Goal: Transaction & Acquisition: Purchase product/service

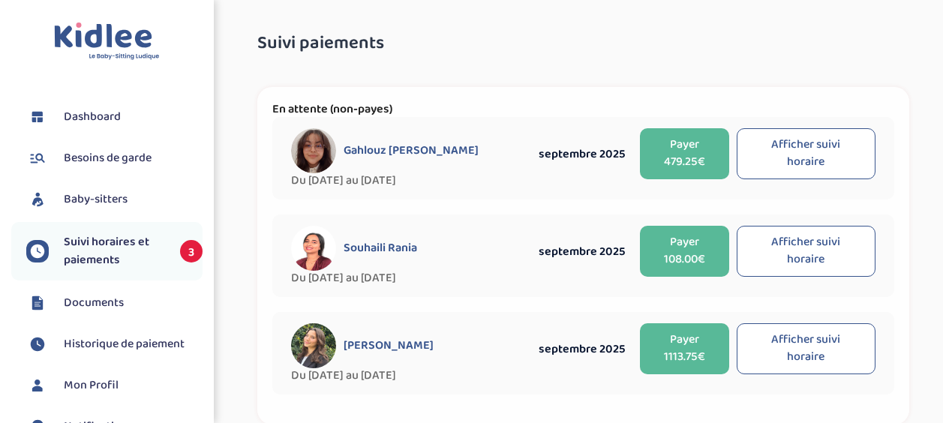
select select "septembre 2025"
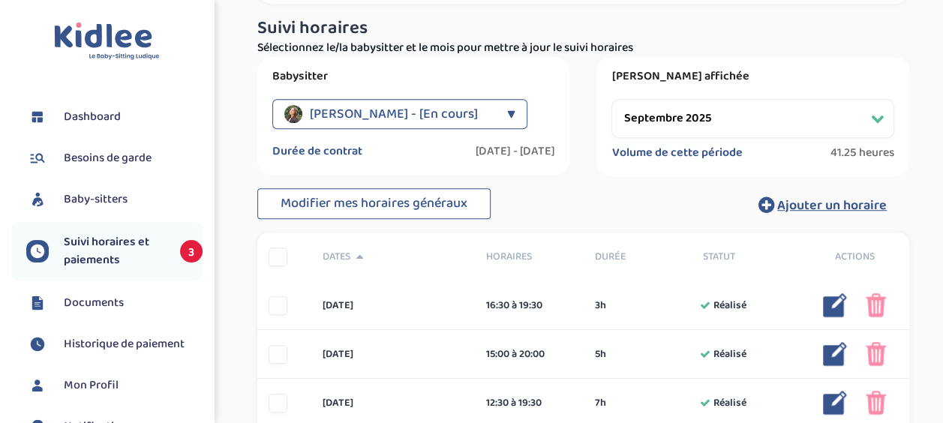
scroll to position [479, 0]
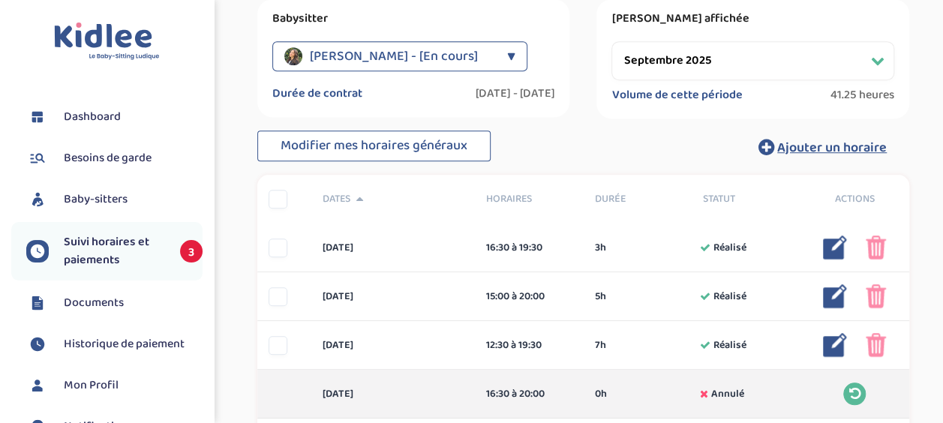
click at [507, 51] on div "▼" at bounding box center [511, 56] width 8 height 30
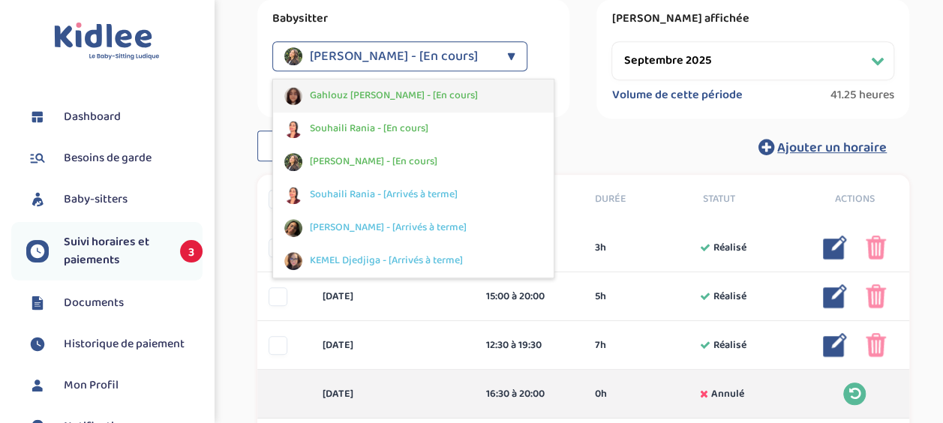
click at [456, 95] on div "Gahlouz Elena - [En cours]" at bounding box center [413, 96] width 281 height 33
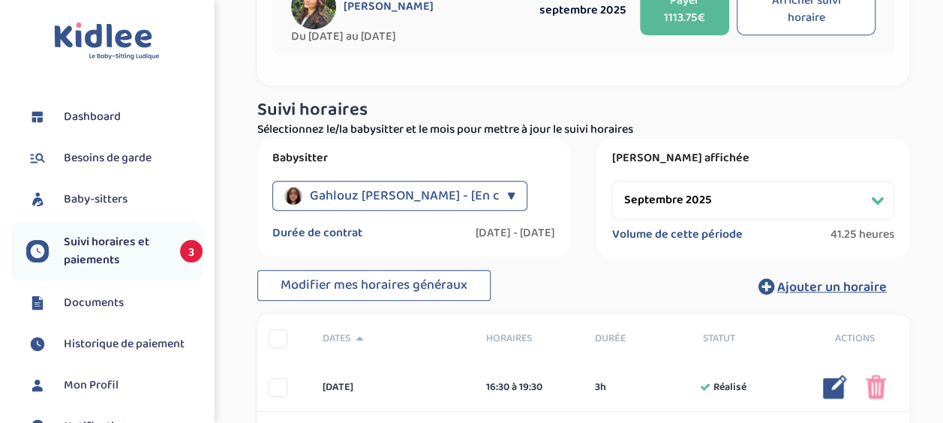
scroll to position [330, 0]
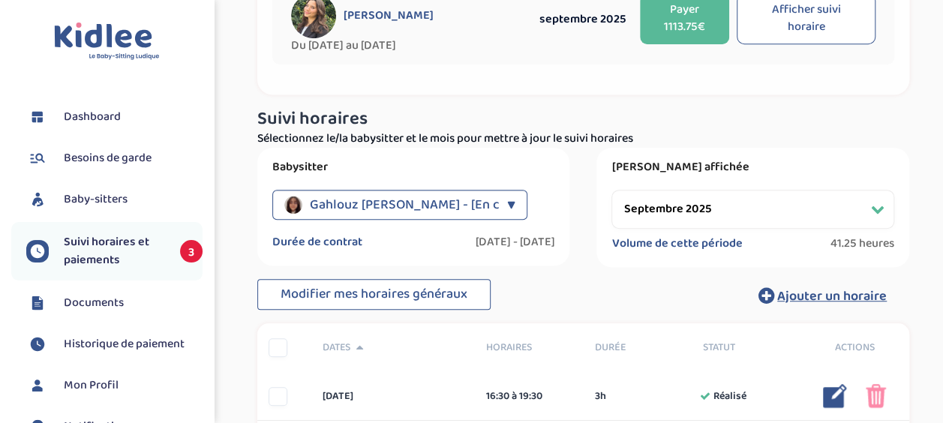
click at [510, 206] on div "▼" at bounding box center [511, 205] width 8 height 30
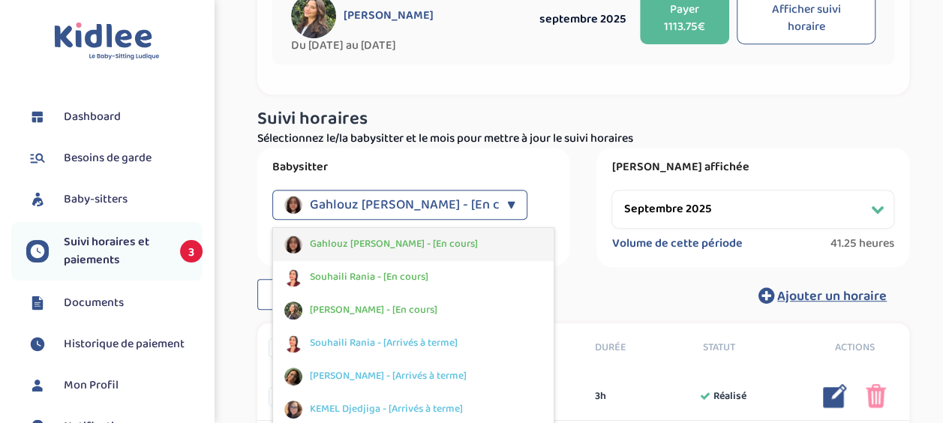
click at [467, 244] on div "Gahlouz Elena - [En cours]" at bounding box center [413, 244] width 281 height 33
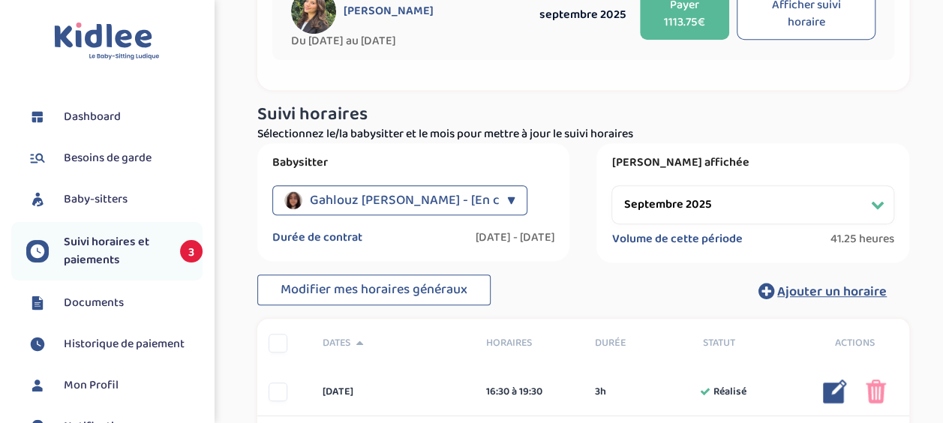
scroll to position [337, 0]
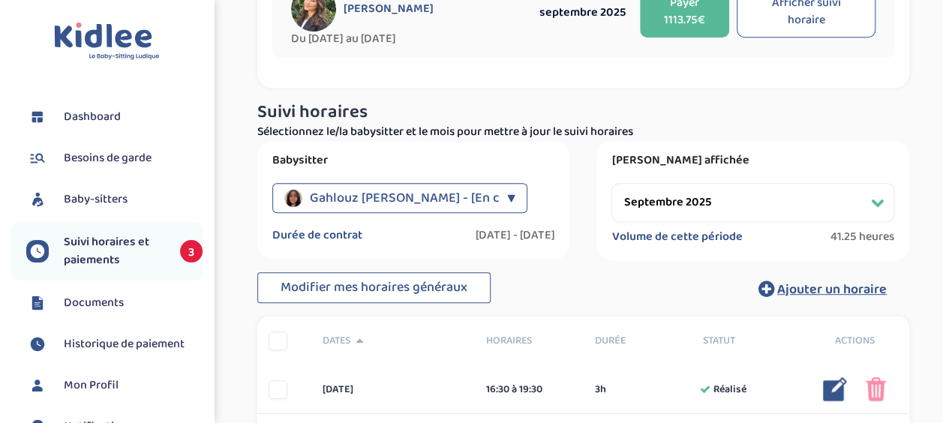
click at [97, 110] on span "Dashboard" at bounding box center [92, 117] width 57 height 18
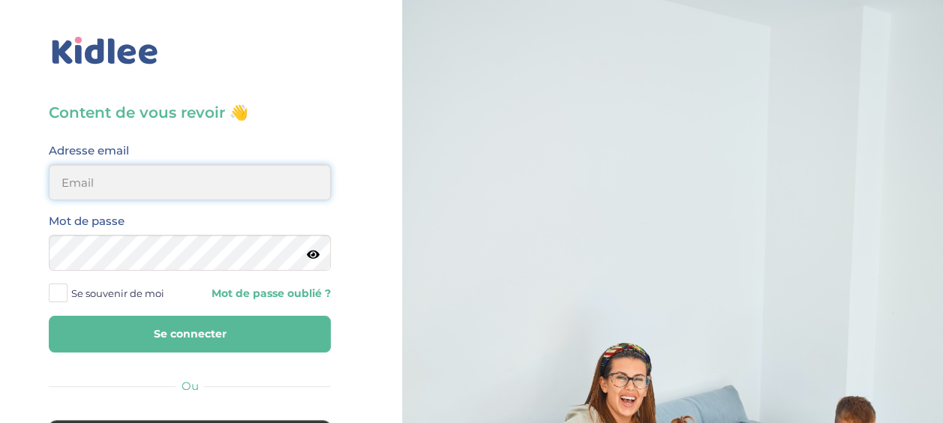
click at [197, 187] on input "email" at bounding box center [190, 182] width 282 height 36
type input "veroapetit@gmail.com"
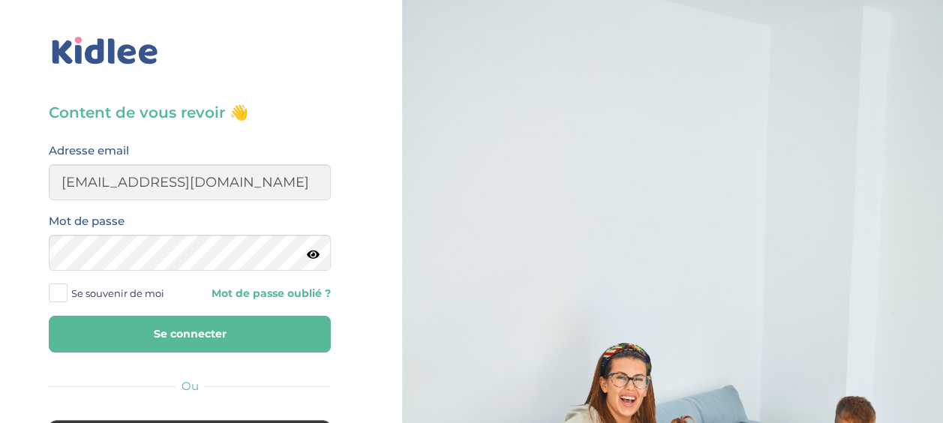
click at [192, 333] on button "Se connecter" at bounding box center [190, 334] width 282 height 37
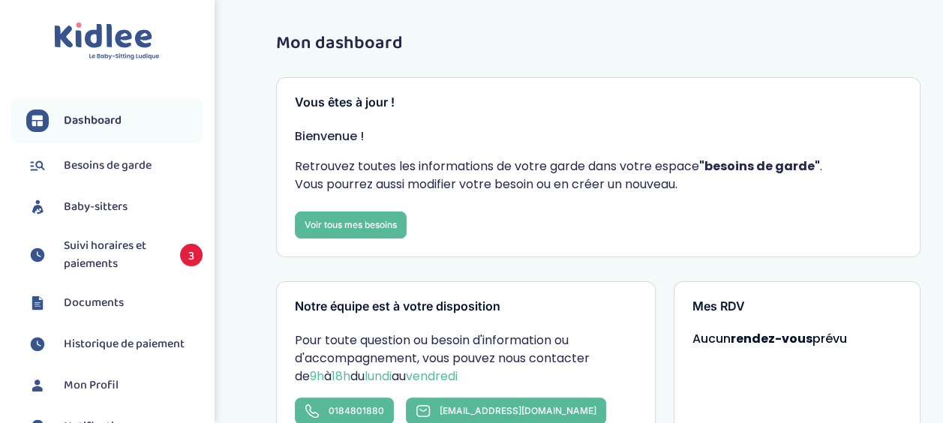
click at [126, 254] on span "Suivi horaires et paiements" at bounding box center [114, 255] width 101 height 36
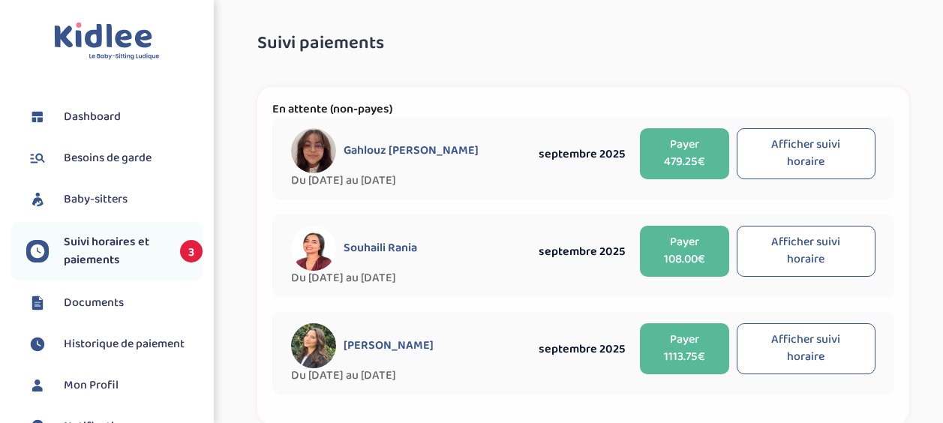
select select "septembre 2025"
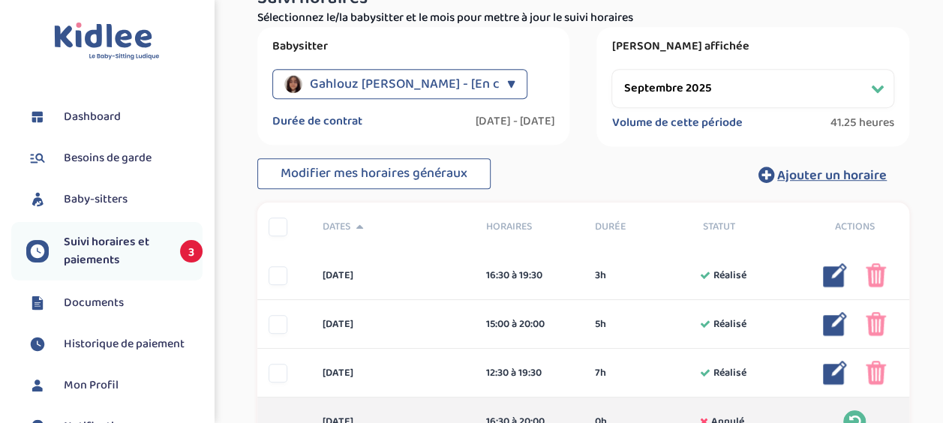
scroll to position [464, 0]
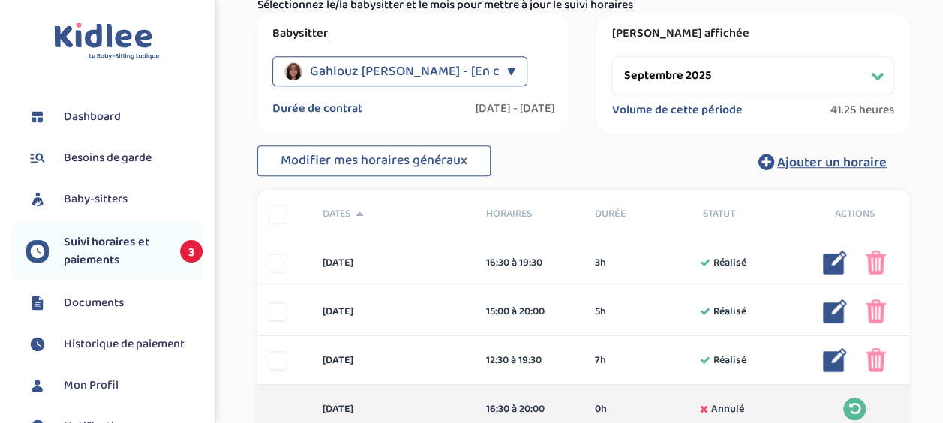
click at [507, 69] on div "▼" at bounding box center [511, 71] width 8 height 30
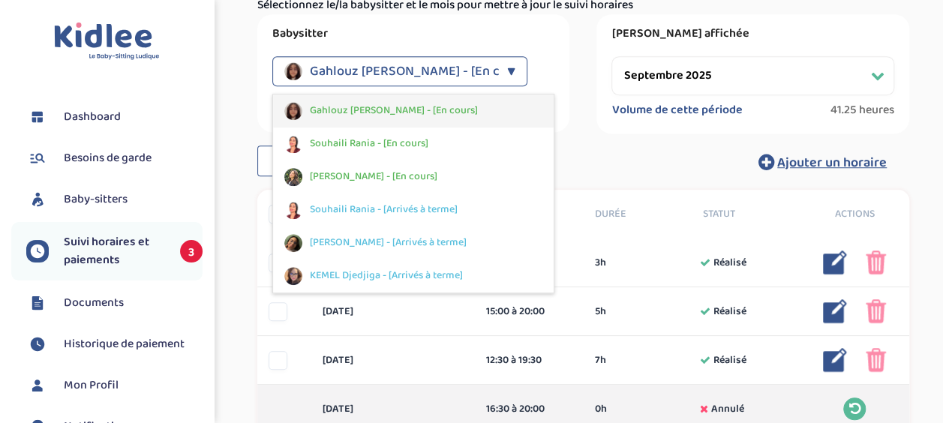
click at [411, 107] on span "Gahlouz Elena - [En cours]" at bounding box center [394, 111] width 168 height 16
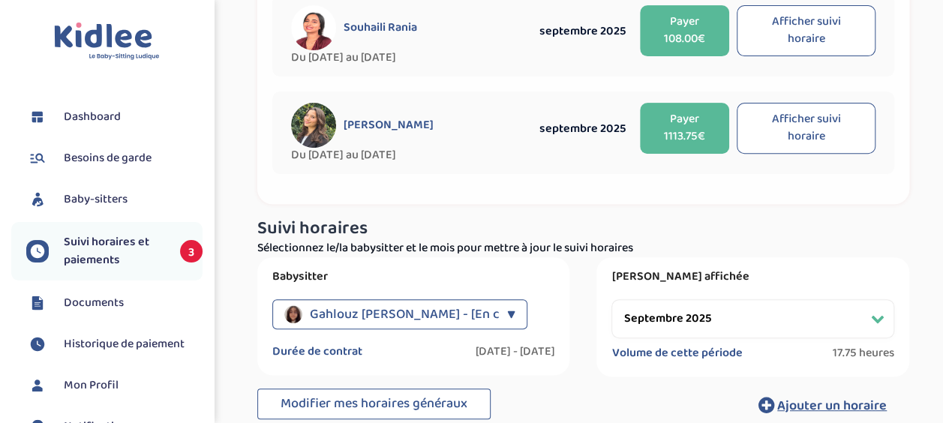
scroll to position [230, 0]
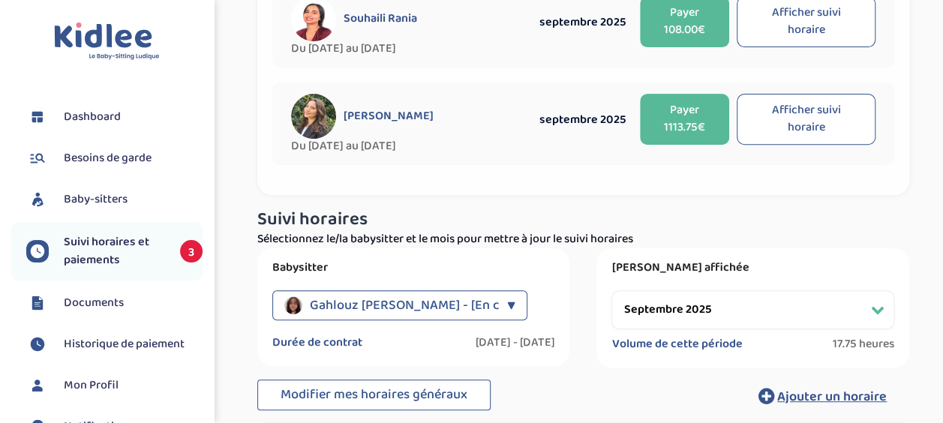
click at [507, 305] on div "▼" at bounding box center [511, 305] width 8 height 30
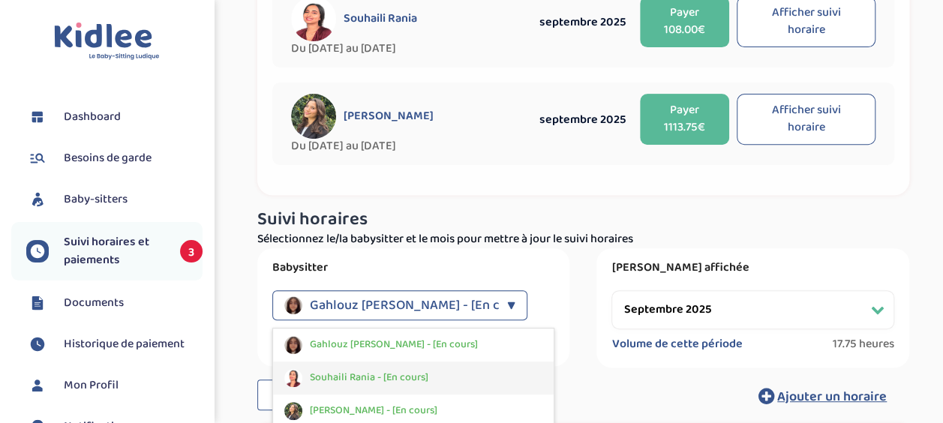
click at [458, 375] on div "Souhaili Rania - [En cours]" at bounding box center [413, 378] width 281 height 33
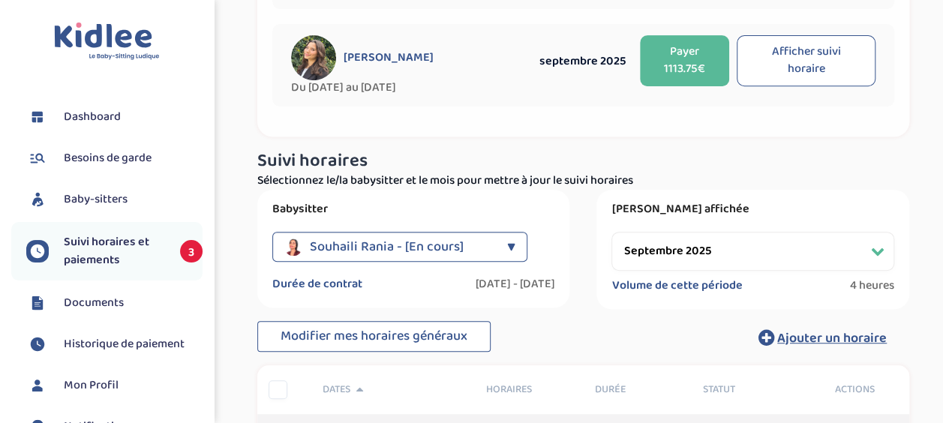
scroll to position [306, 0]
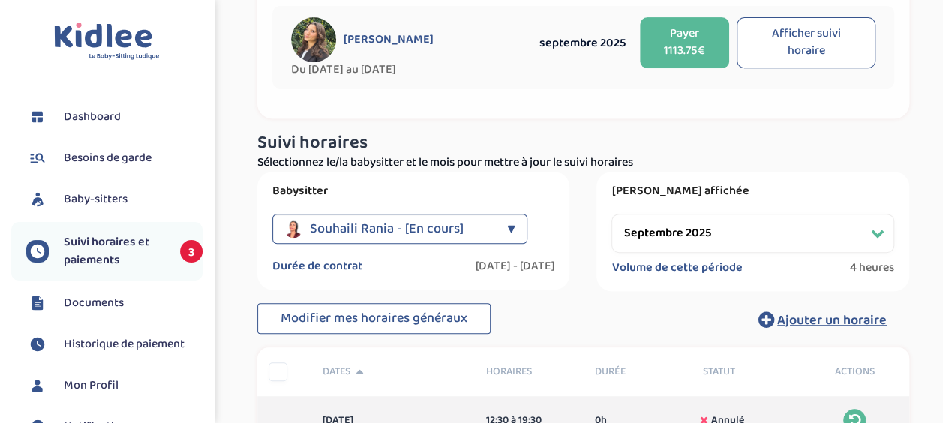
click at [510, 231] on div "▼" at bounding box center [511, 229] width 8 height 30
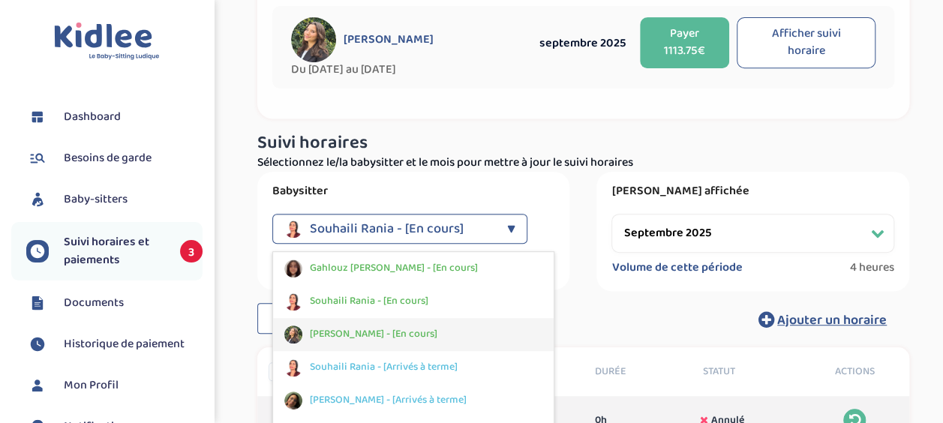
click at [462, 332] on div "[PERSON_NAME] - [En cours]" at bounding box center [413, 334] width 281 height 33
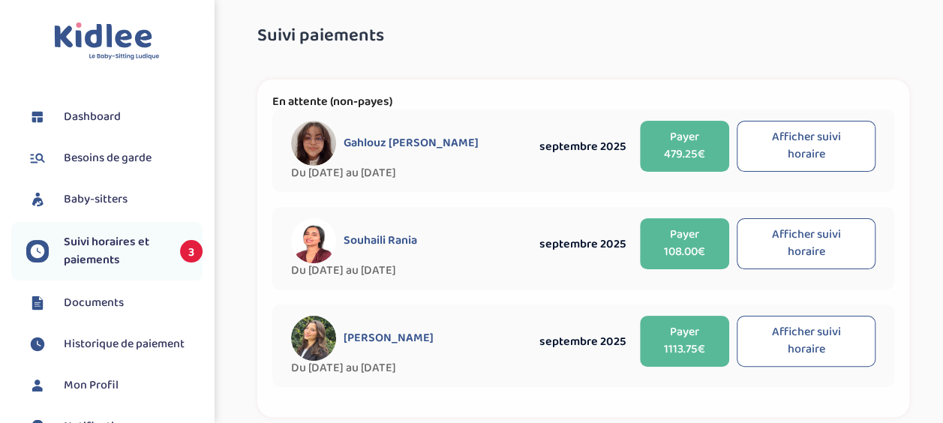
scroll to position [4, 0]
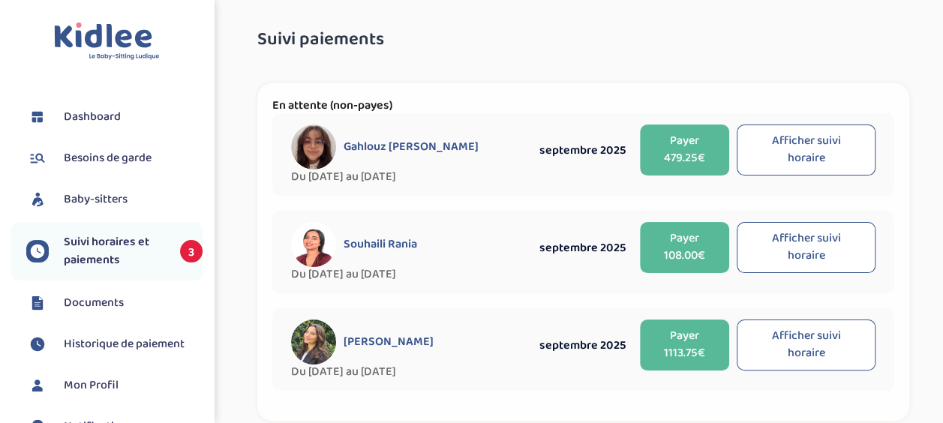
click at [683, 345] on button "Payer 1113.75€" at bounding box center [684, 345] width 89 height 51
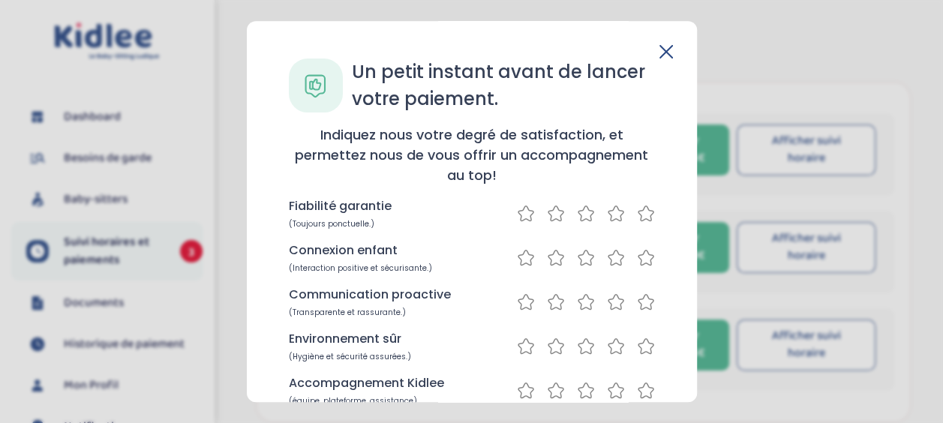
click at [644, 209] on icon at bounding box center [646, 213] width 18 height 19
click at [643, 251] on icon at bounding box center [646, 257] width 18 height 19
click at [644, 298] on icon at bounding box center [646, 302] width 18 height 19
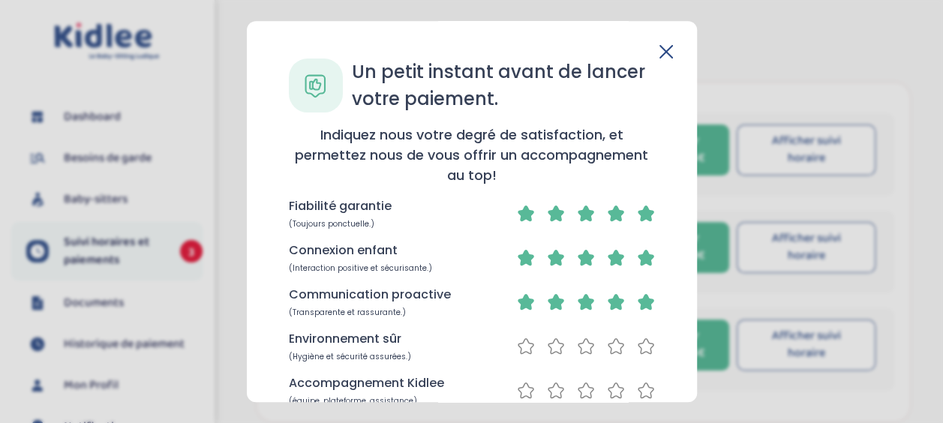
click at [640, 343] on icon at bounding box center [646, 346] width 18 height 19
click at [642, 385] on icon at bounding box center [646, 390] width 18 height 19
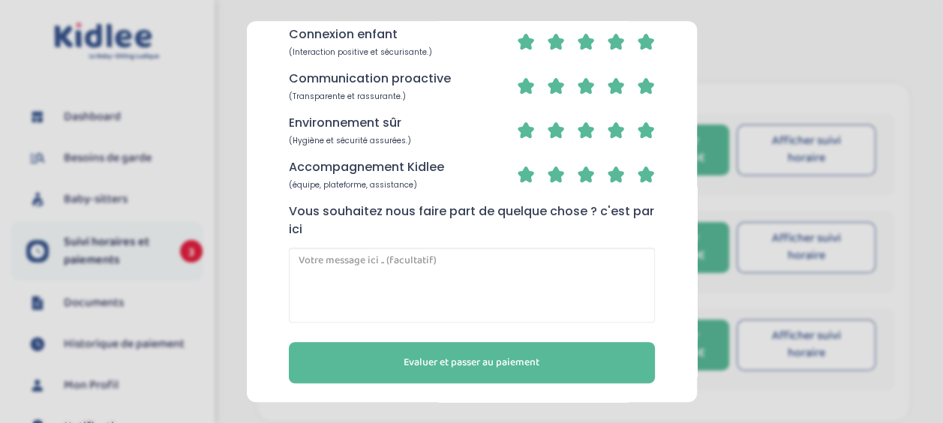
scroll to position [219, 0]
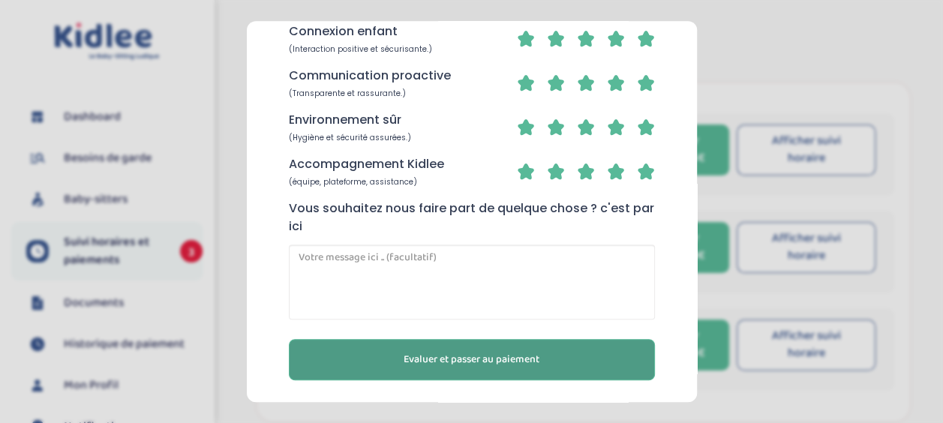
click at [559, 360] on button "Evaluer et passer au paiement" at bounding box center [472, 359] width 366 height 41
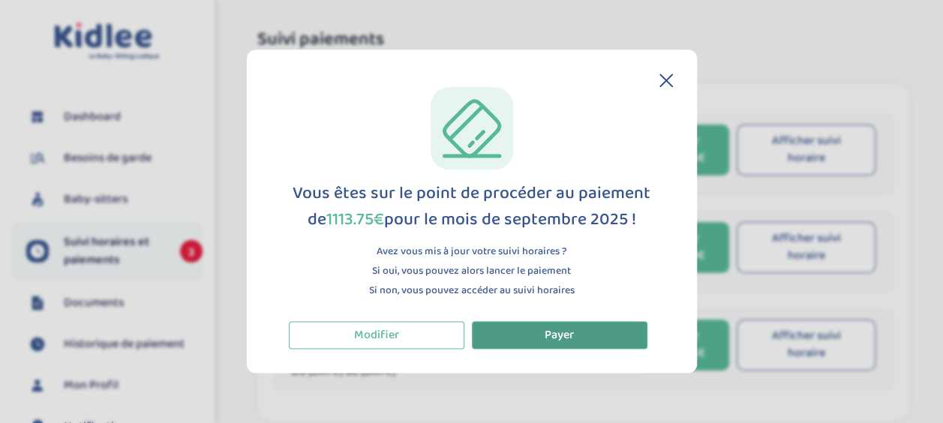
click at [567, 329] on span "Payer" at bounding box center [559, 335] width 29 height 19
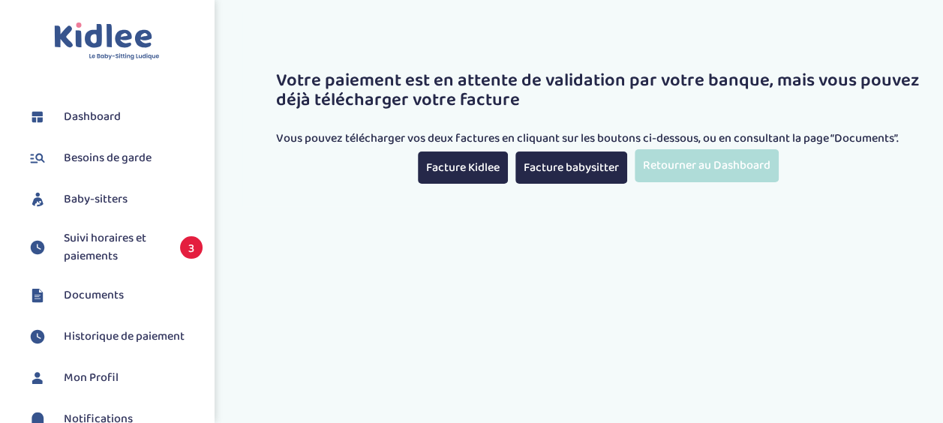
click at [689, 161] on link "Retourner au Dashboard" at bounding box center [707, 165] width 144 height 32
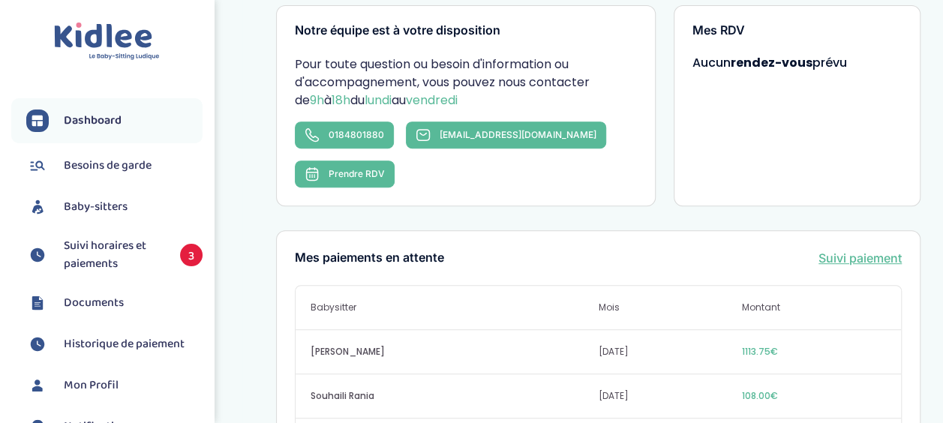
scroll to position [278, 0]
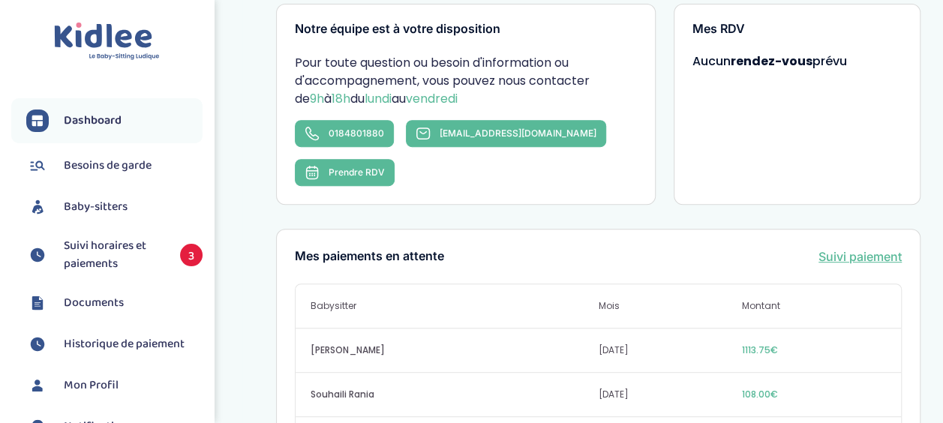
click at [102, 257] on span "Suivi horaires et paiements" at bounding box center [114, 255] width 101 height 36
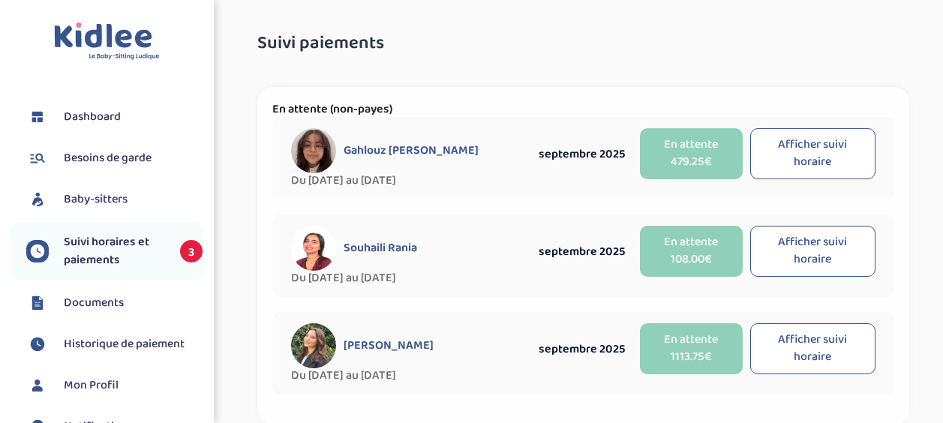
select select "septembre 2025"
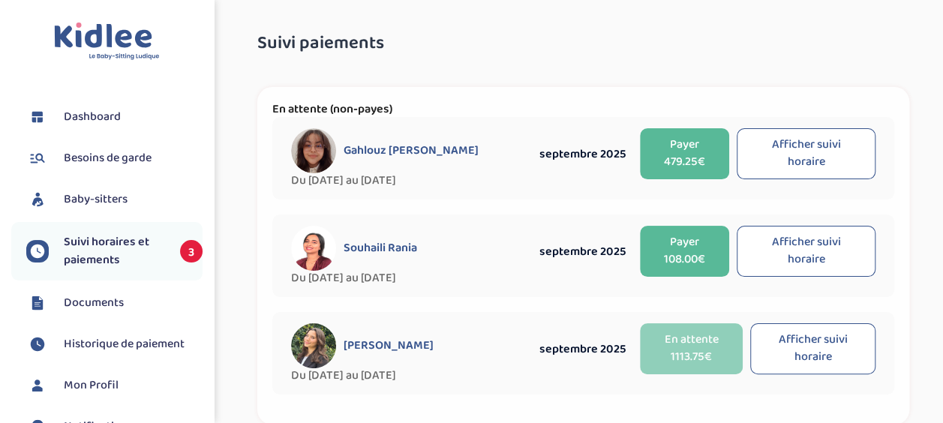
click at [686, 145] on button "Payer 479.25€" at bounding box center [684, 153] width 89 height 51
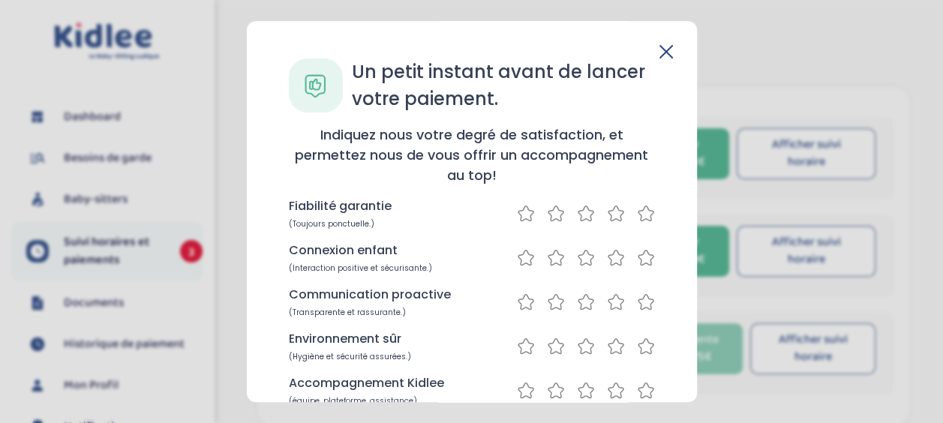
click at [642, 218] on icon at bounding box center [646, 213] width 18 height 19
click at [639, 255] on icon at bounding box center [646, 257] width 18 height 19
click at [640, 308] on icon at bounding box center [646, 302] width 15 height 15
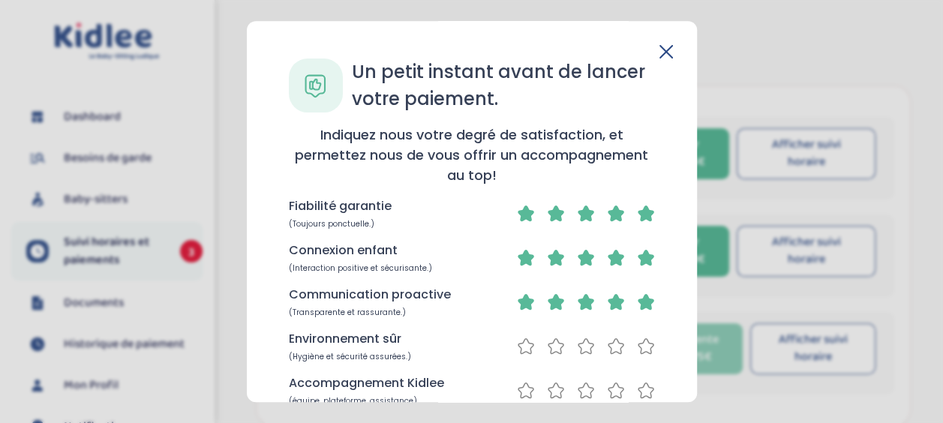
click at [639, 348] on icon at bounding box center [646, 346] width 18 height 19
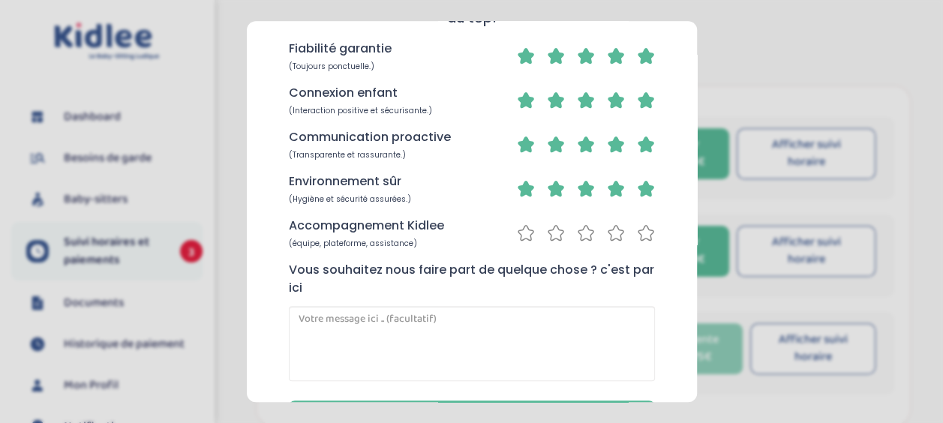
scroll to position [162, 0]
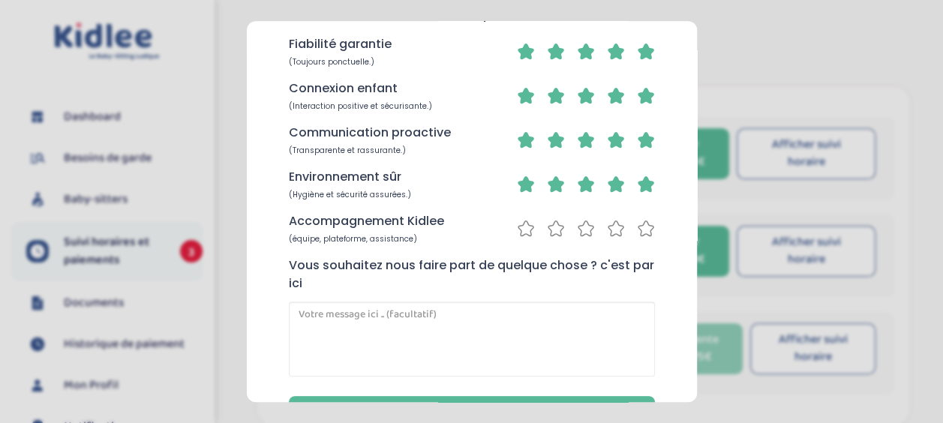
click at [642, 227] on icon at bounding box center [646, 228] width 18 height 19
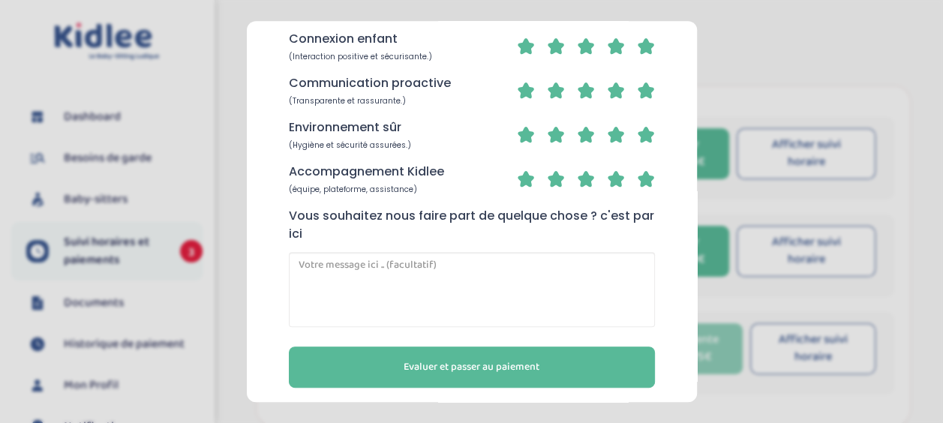
scroll to position [221, 0]
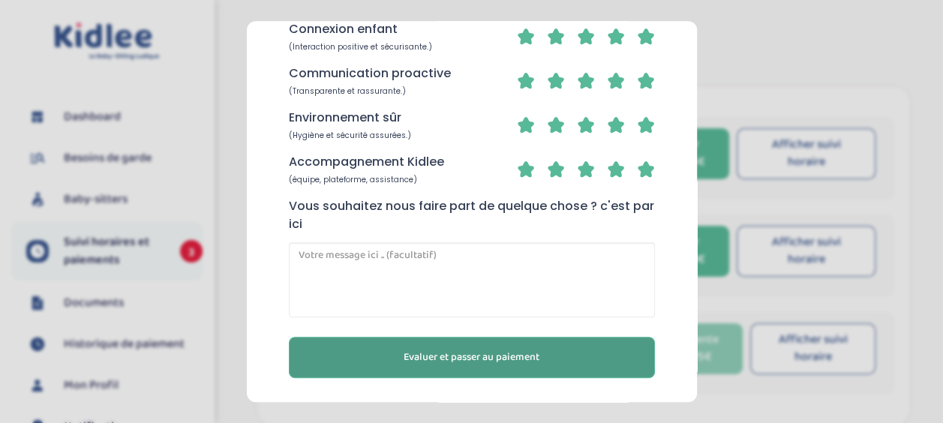
click at [554, 351] on button "Evaluer et passer au paiement" at bounding box center [472, 357] width 366 height 41
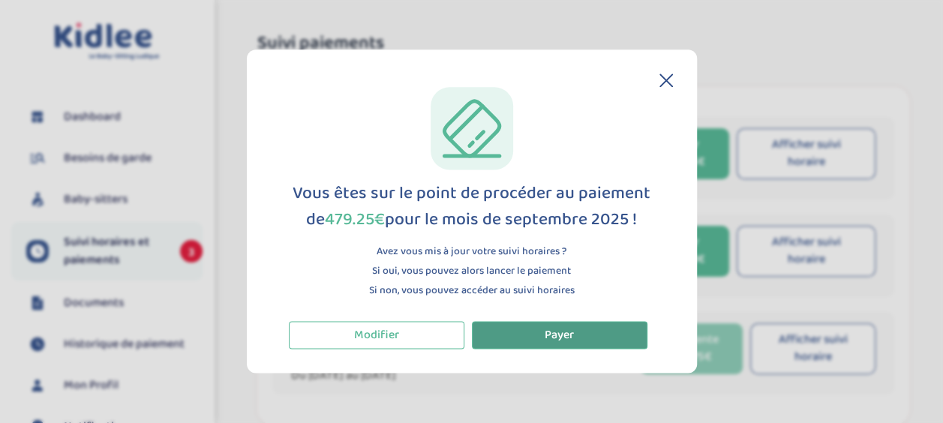
click at [576, 331] on button "Payer" at bounding box center [560, 335] width 176 height 28
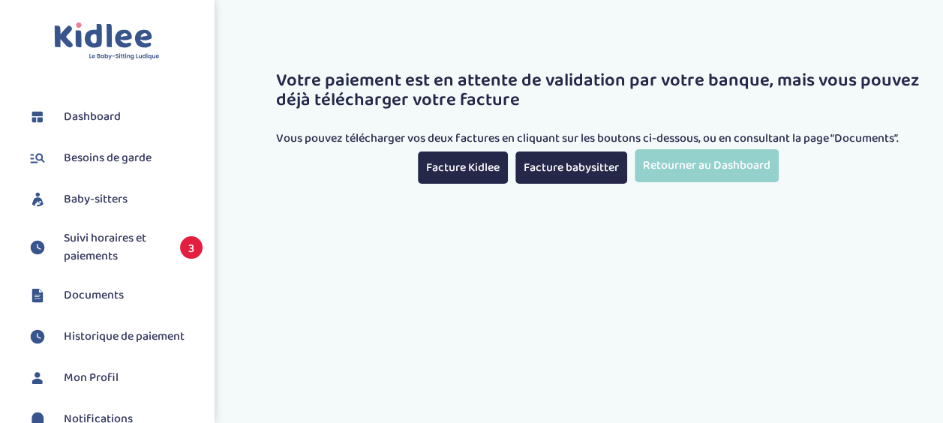
click at [108, 248] on span "Suivi horaires et paiements" at bounding box center [114, 248] width 101 height 36
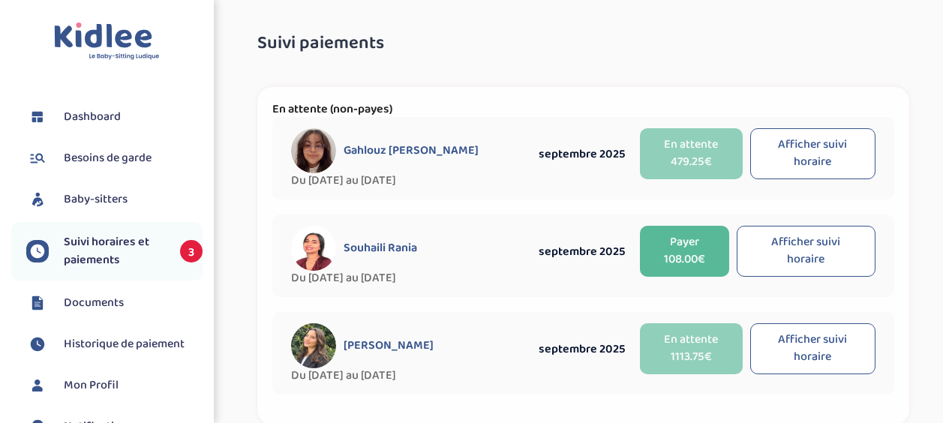
select select "septembre 2025"
click at [682, 245] on button "Payer 108.00€" at bounding box center [684, 251] width 89 height 51
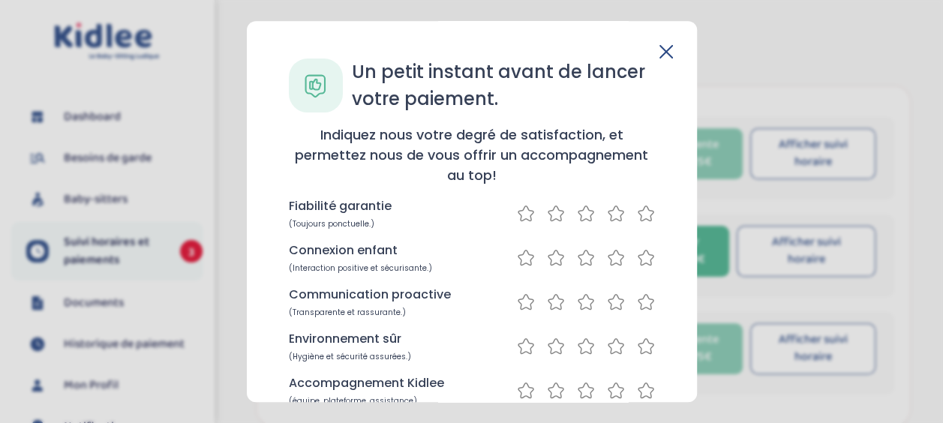
click at [639, 215] on icon at bounding box center [646, 213] width 18 height 19
click at [642, 256] on icon at bounding box center [646, 257] width 18 height 19
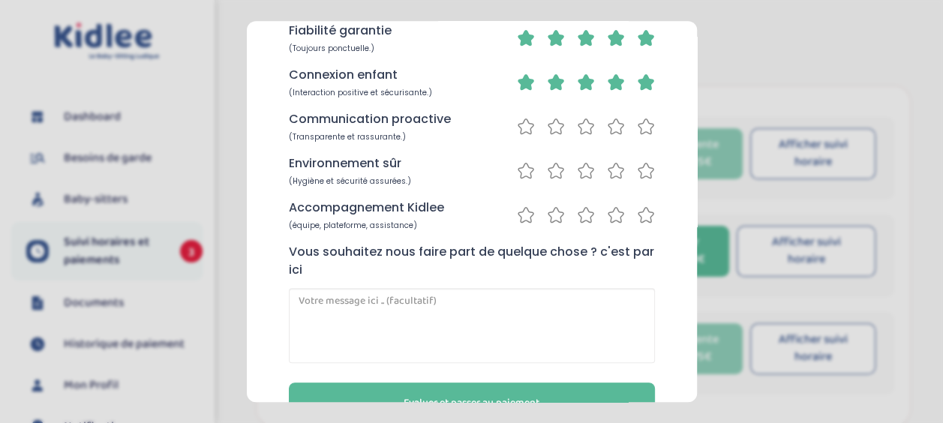
scroll to position [177, 0]
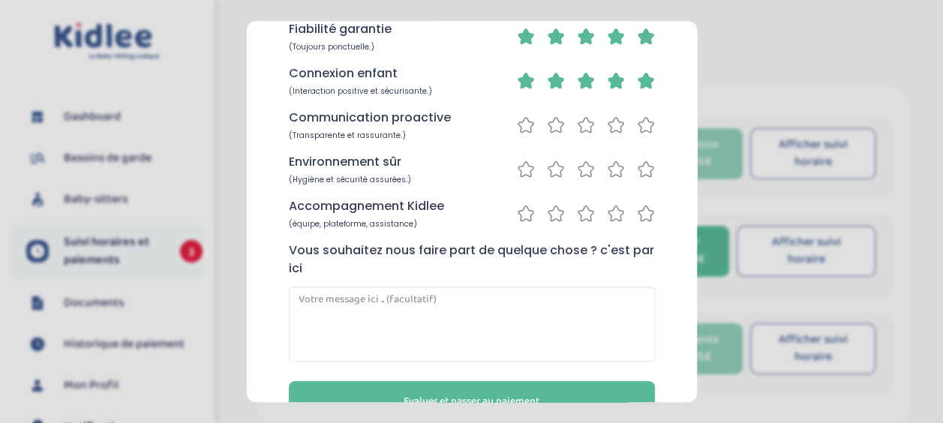
click at [641, 125] on icon at bounding box center [646, 125] width 18 height 19
click at [641, 162] on icon at bounding box center [646, 169] width 18 height 19
click at [642, 212] on icon at bounding box center [646, 213] width 18 height 19
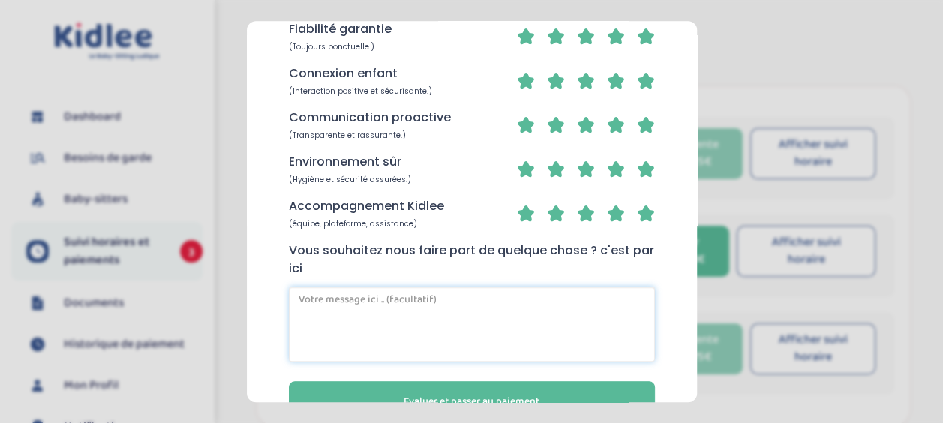
click at [606, 304] on textarea at bounding box center [472, 324] width 366 height 75
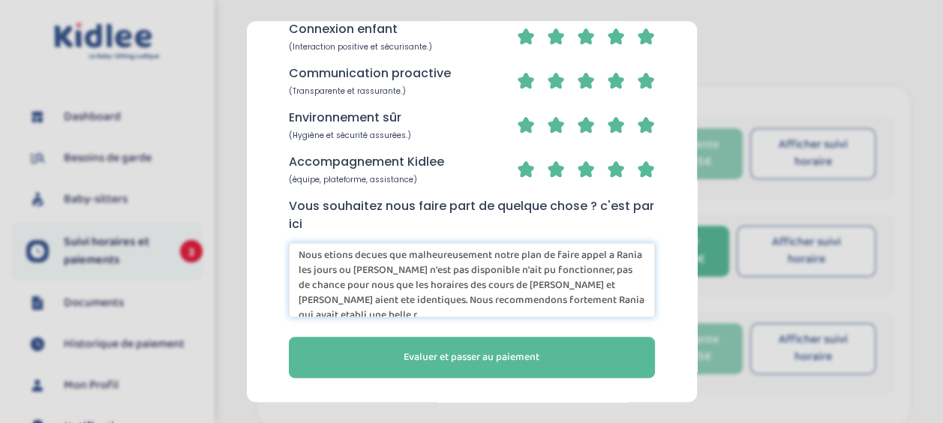
scroll to position [7, 0]
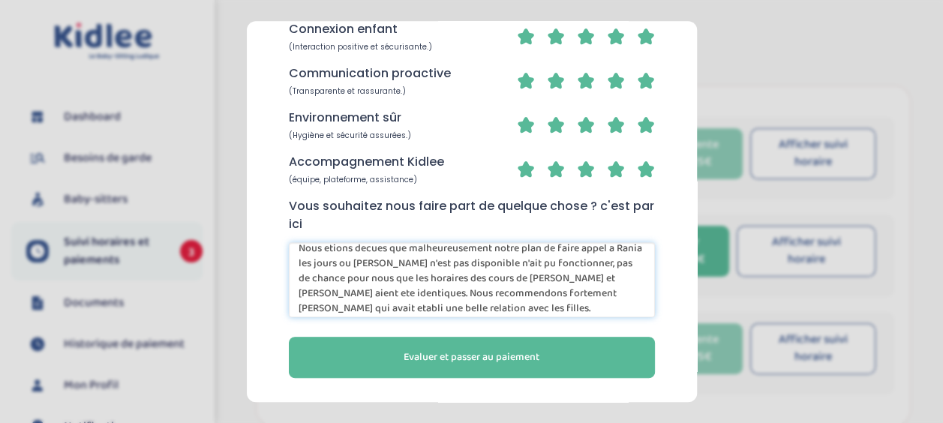
click at [553, 309] on textarea "Nous etions decues que malheureusement notre plan de faire appel a Rania les jo…" at bounding box center [472, 279] width 366 height 75
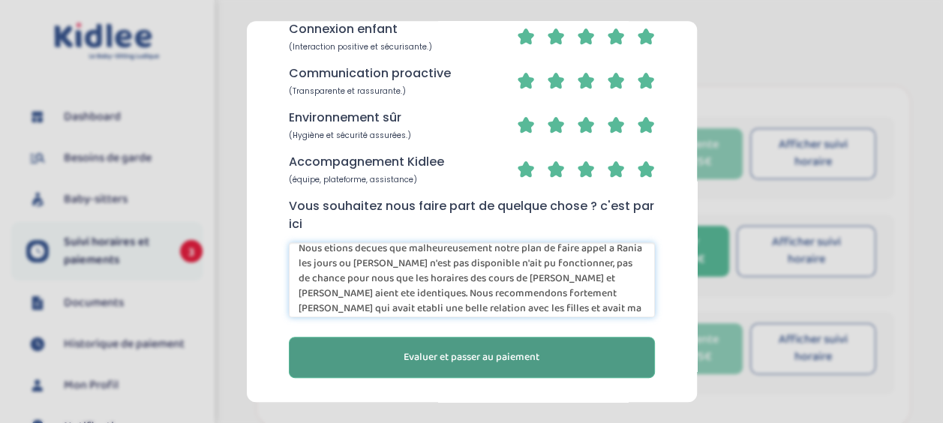
type textarea "Nous etions decues que malheureusement notre plan de faire appel a Rania les jo…"
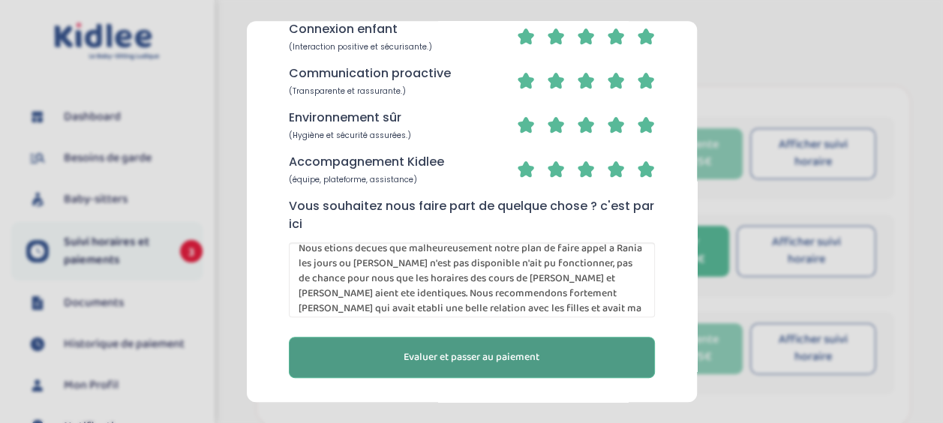
click at [510, 357] on span "Evaluer et passer au paiement" at bounding box center [472, 358] width 136 height 16
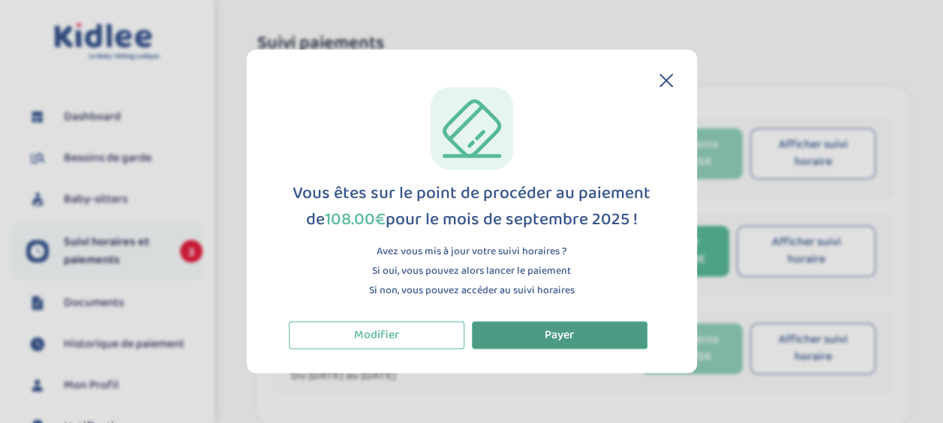
click at [569, 329] on span "Payer" at bounding box center [559, 335] width 29 height 19
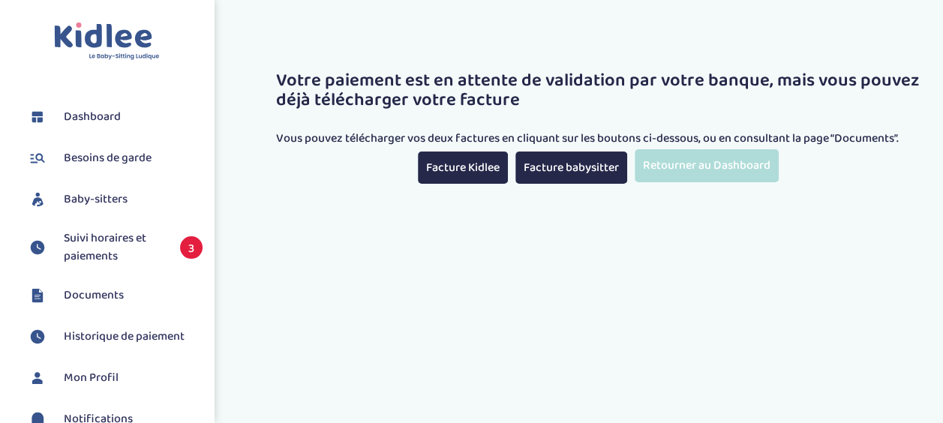
click at [730, 162] on link "Retourner au Dashboard" at bounding box center [707, 165] width 144 height 32
